Goal: Navigation & Orientation: Find specific page/section

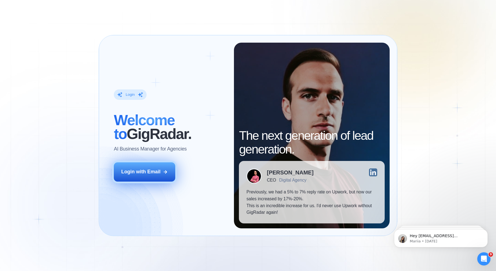
click at [140, 180] on button "Login with Email" at bounding box center [144, 172] width 61 height 19
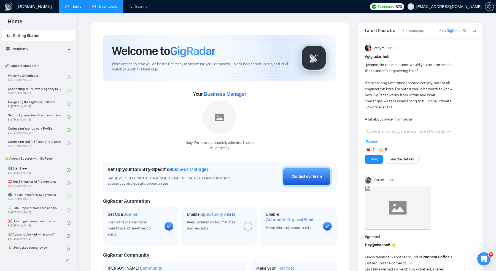
click at [109, 6] on link "Dashboard" at bounding box center [104, 6] width 25 height 5
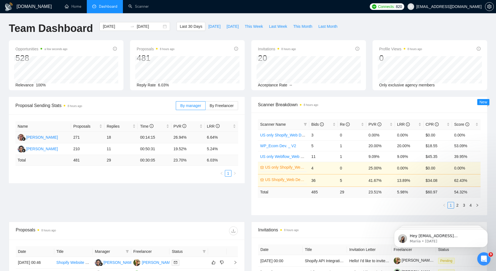
click at [101, 138] on td "271" at bounding box center [87, 138] width 33 height 12
click at [78, 141] on td "271" at bounding box center [87, 138] width 33 height 12
click at [77, 154] on td "210" at bounding box center [87, 150] width 33 height 12
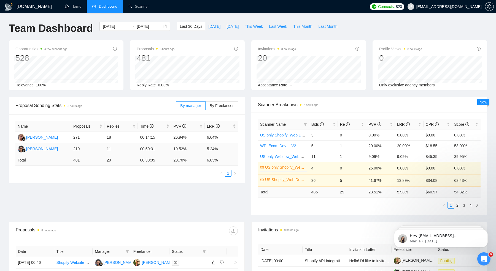
click at [77, 154] on td "210" at bounding box center [87, 150] width 33 height 12
click at [133, 152] on td "11" at bounding box center [120, 150] width 33 height 12
click at [225, 104] on span "By Freelancer" at bounding box center [222, 106] width 24 height 4
click at [206, 107] on input "By Freelancer" at bounding box center [206, 107] width 0 height 0
